Goal: Transaction & Acquisition: Book appointment/travel/reservation

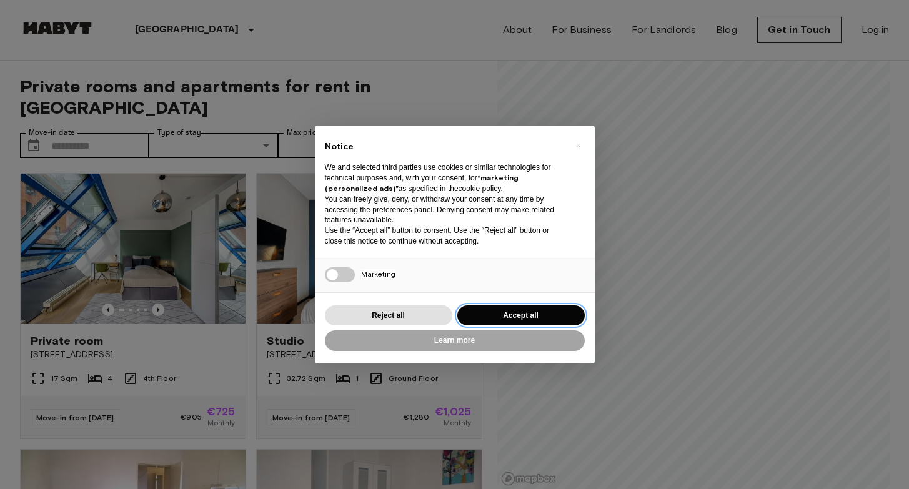
click at [519, 322] on button "Accept all" at bounding box center [520, 316] width 127 height 21
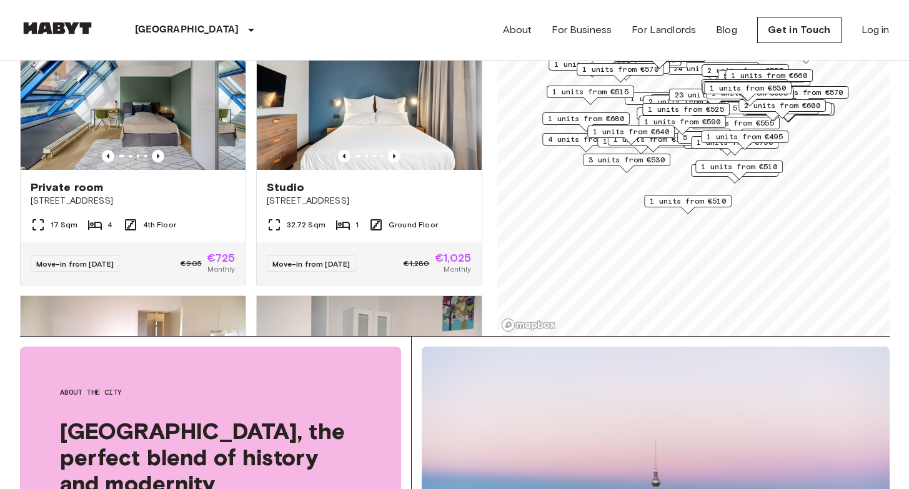
scroll to position [256, 0]
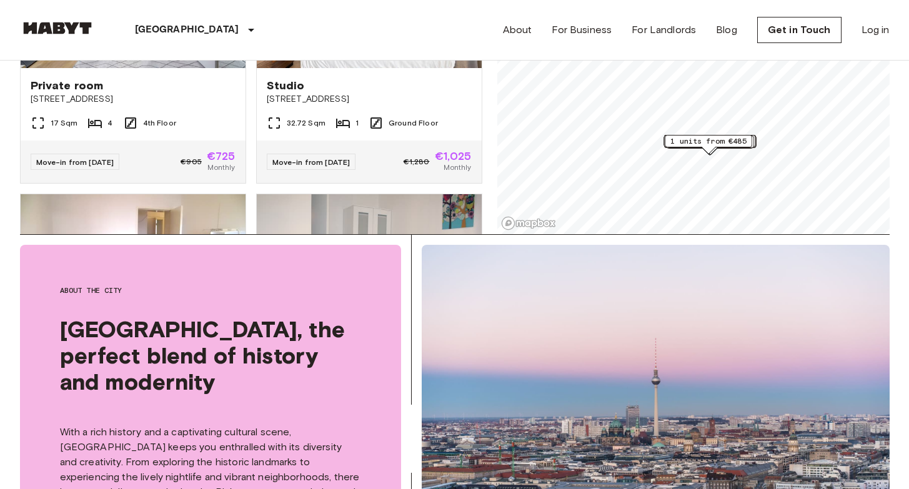
scroll to position [225, 0]
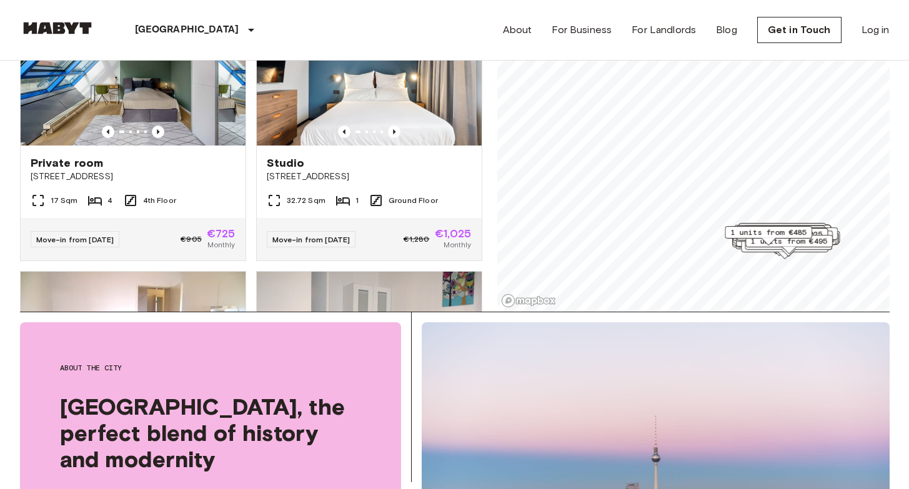
scroll to position [139, 0]
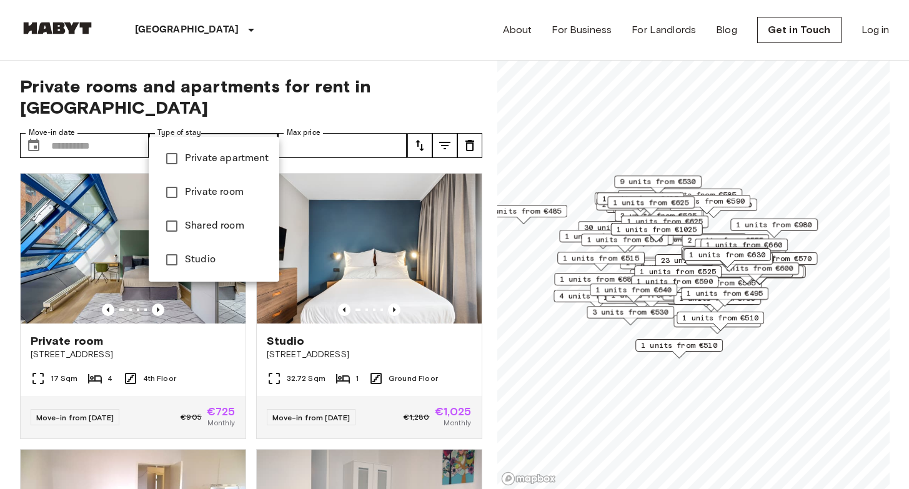
type input "**********"
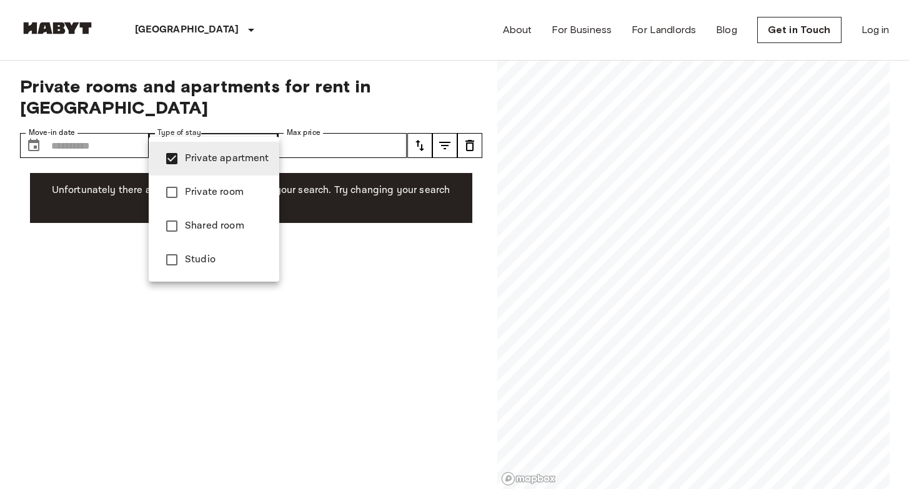
click at [122, 127] on div at bounding box center [454, 244] width 909 height 489
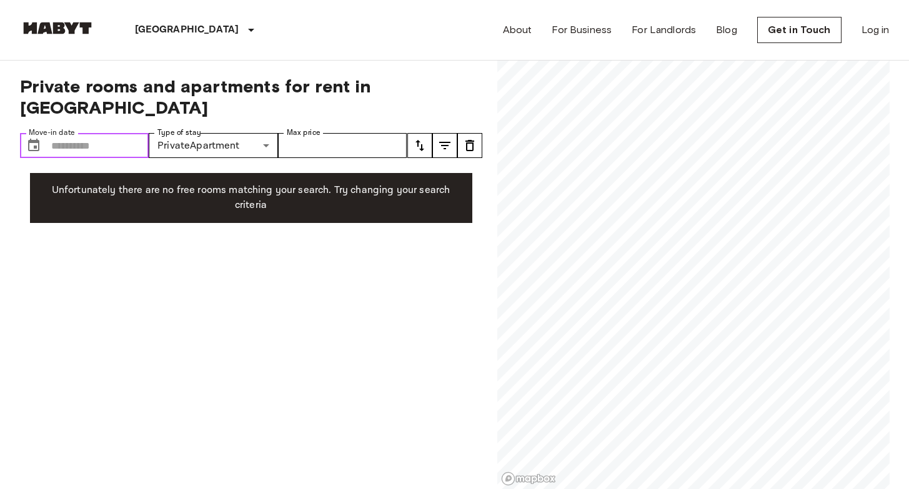
click at [123, 133] on input "Move-in date" at bounding box center [100, 145] width 98 height 25
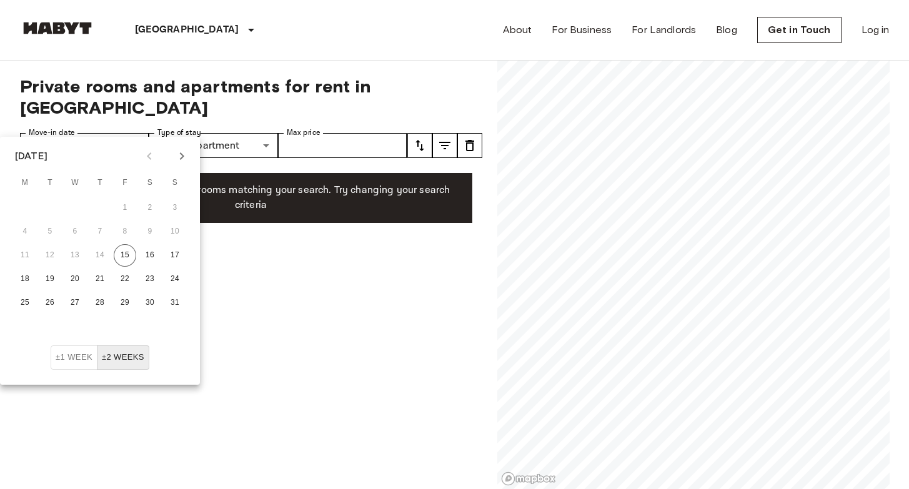
click at [181, 154] on icon "Next month" at bounding box center [181, 156] width 15 height 15
click at [47, 231] on button "9" at bounding box center [50, 232] width 22 height 22
type input "**********"
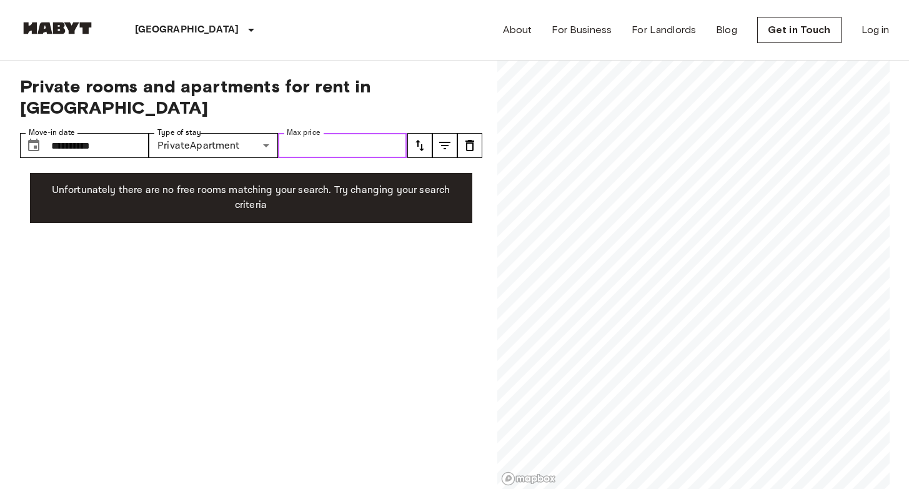
click at [338, 133] on input "Max price" at bounding box center [342, 145] width 129 height 25
type input "****"
click at [372, 262] on div "**********" at bounding box center [251, 275] width 462 height 429
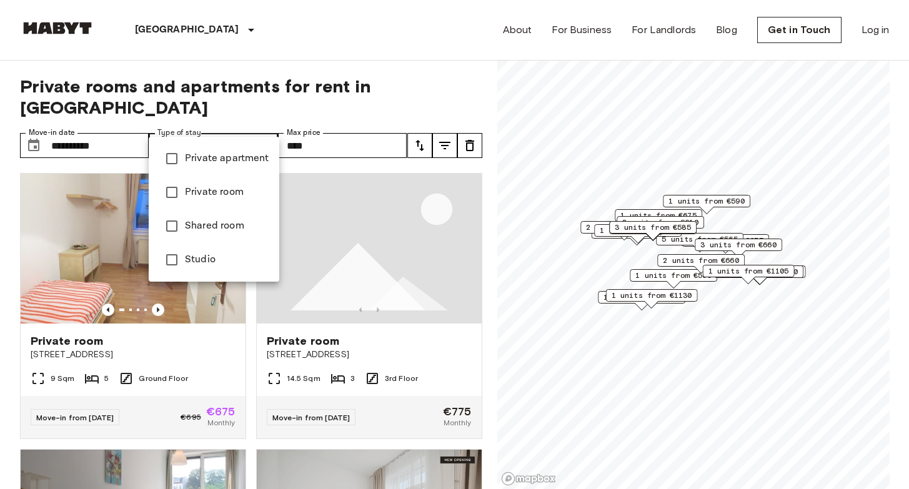
click at [404, 57] on div at bounding box center [454, 244] width 909 height 489
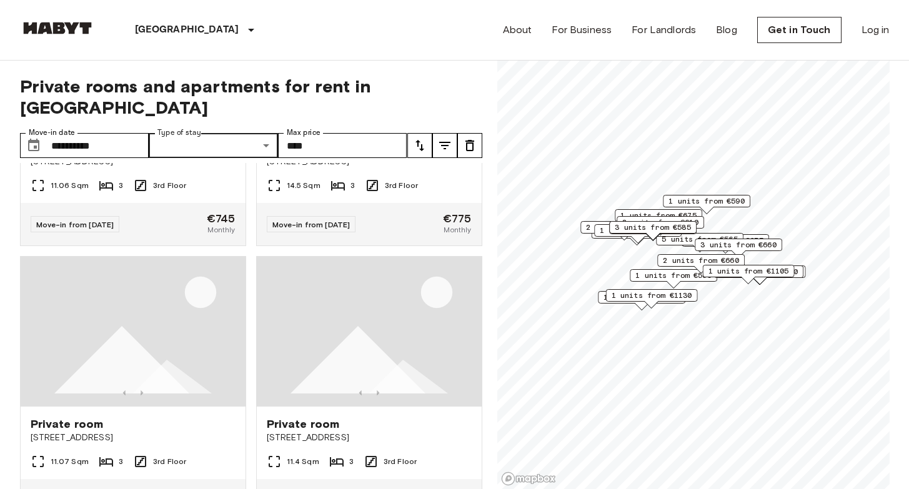
scroll to position [2481, 0]
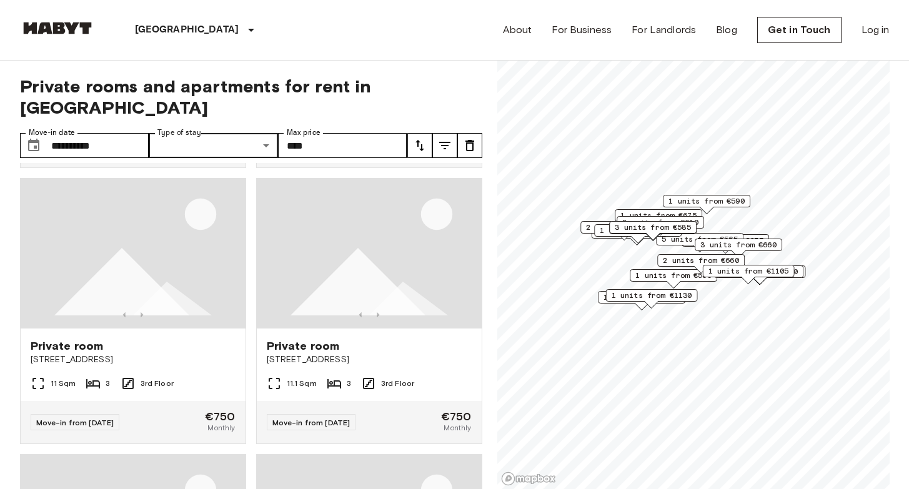
click at [294, 236] on img at bounding box center [369, 254] width 225 height 150
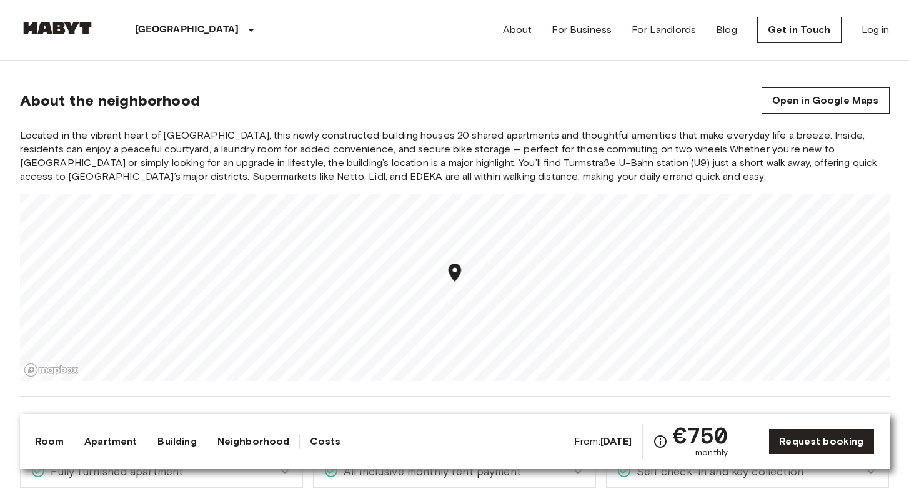
scroll to position [582, 0]
click at [85, 23] on img at bounding box center [57, 28] width 75 height 12
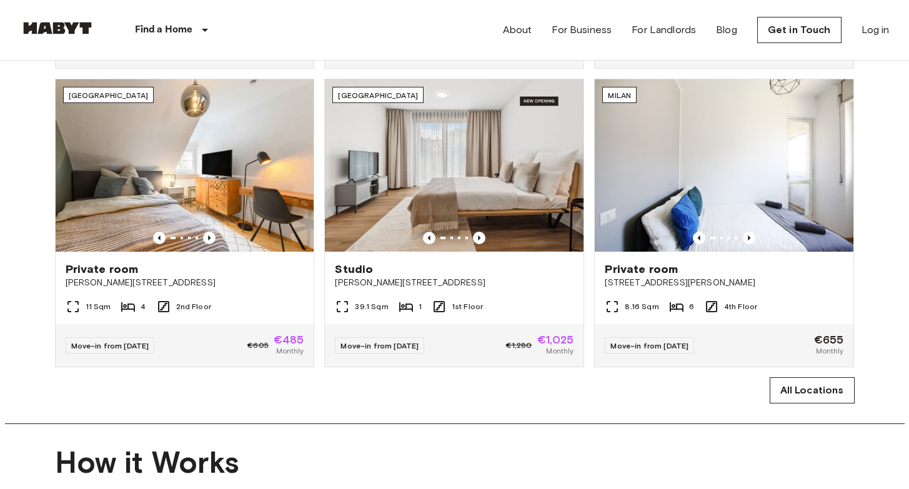
scroll to position [757, 0]
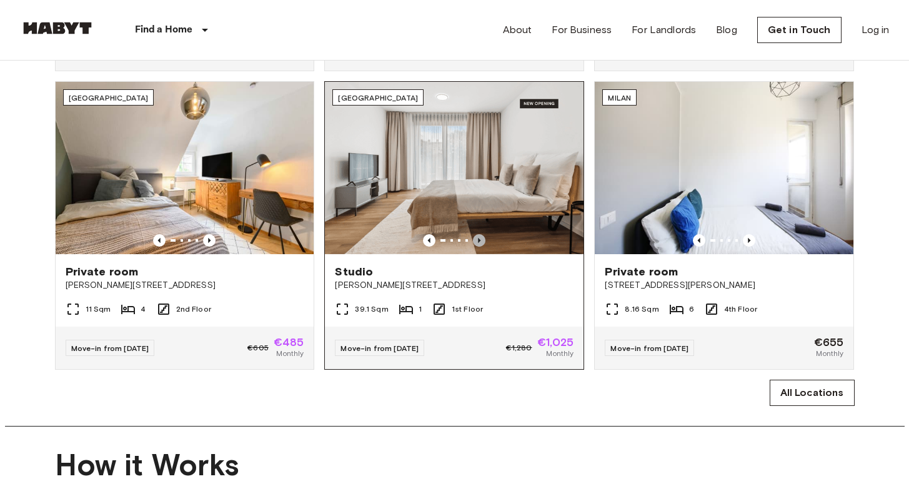
click at [484, 243] on icon "Previous image" at bounding box center [479, 240] width 12 height 12
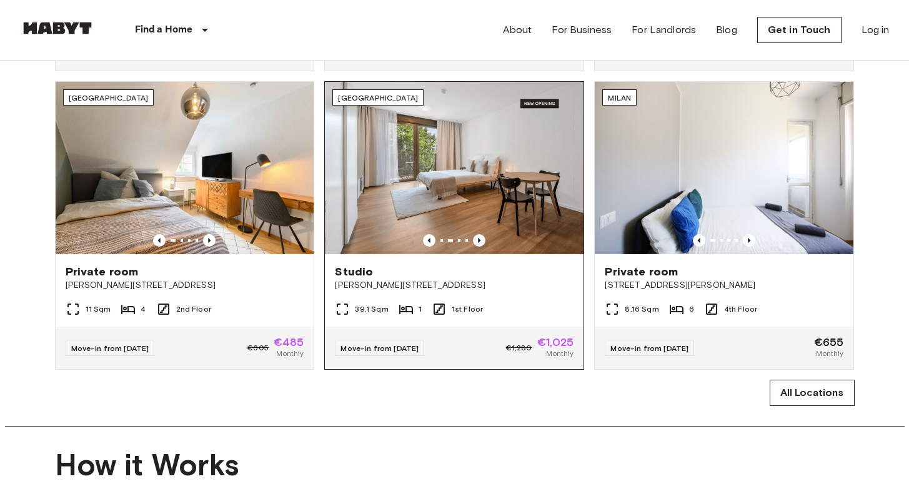
click at [484, 243] on icon "Previous image" at bounding box center [479, 240] width 12 height 12
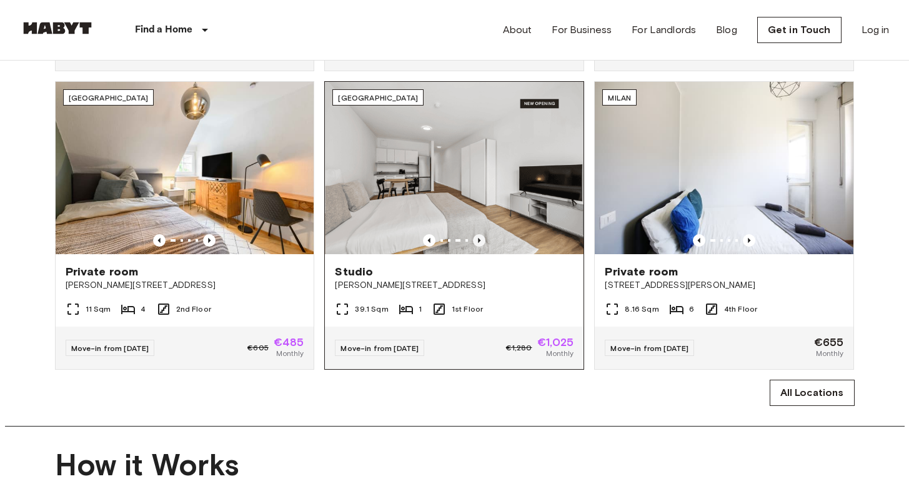
click at [484, 243] on icon "Previous image" at bounding box center [479, 240] width 12 height 12
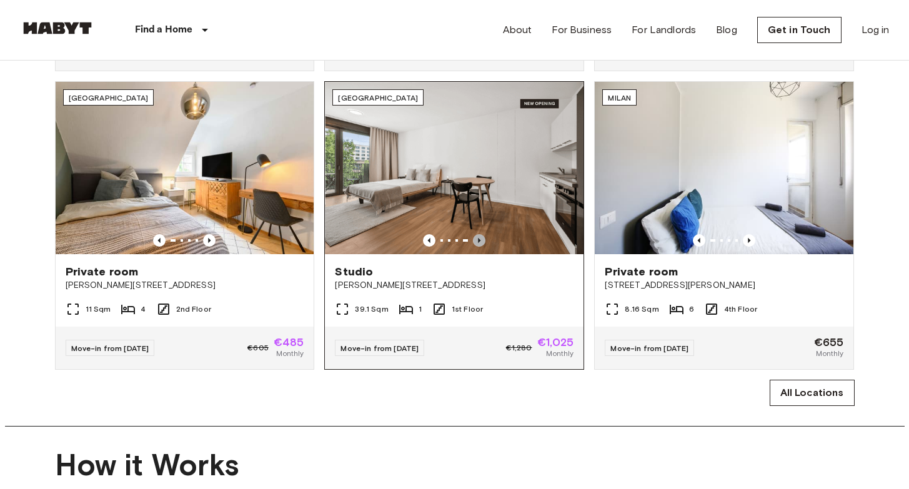
click at [484, 243] on icon "Previous image" at bounding box center [479, 240] width 12 height 12
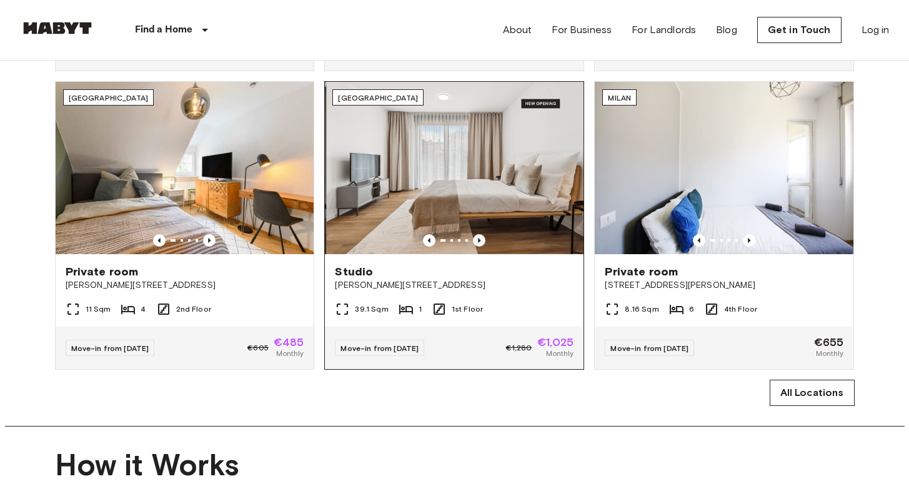
click at [484, 243] on icon "Previous image" at bounding box center [479, 240] width 12 height 12
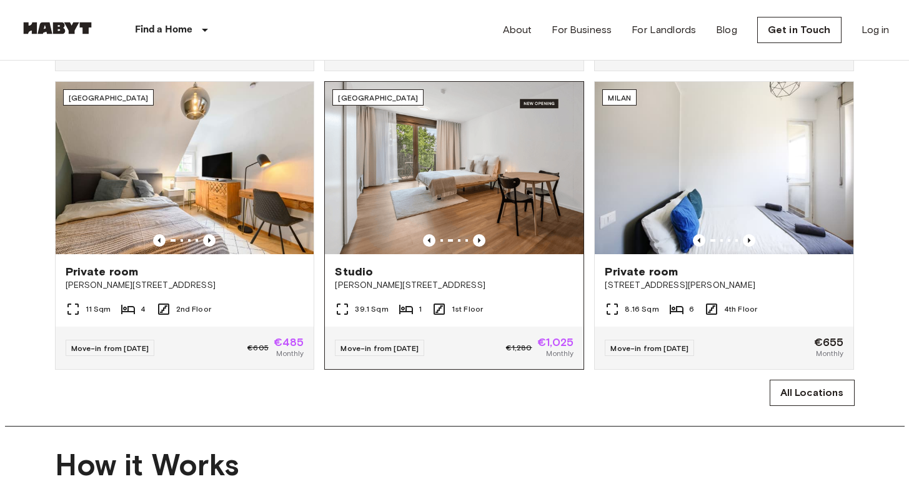
click at [502, 204] on img at bounding box center [454, 168] width 259 height 172
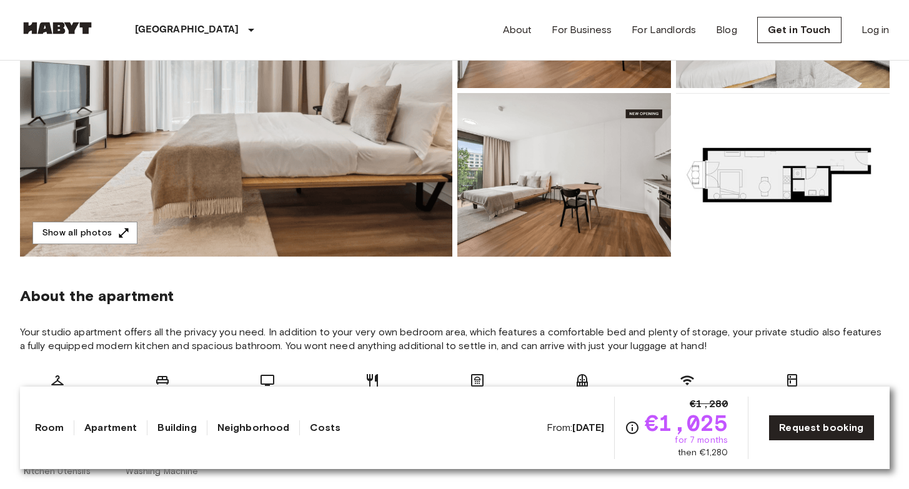
scroll to position [236, 0]
